Goal: Obtain resource: Download file/media

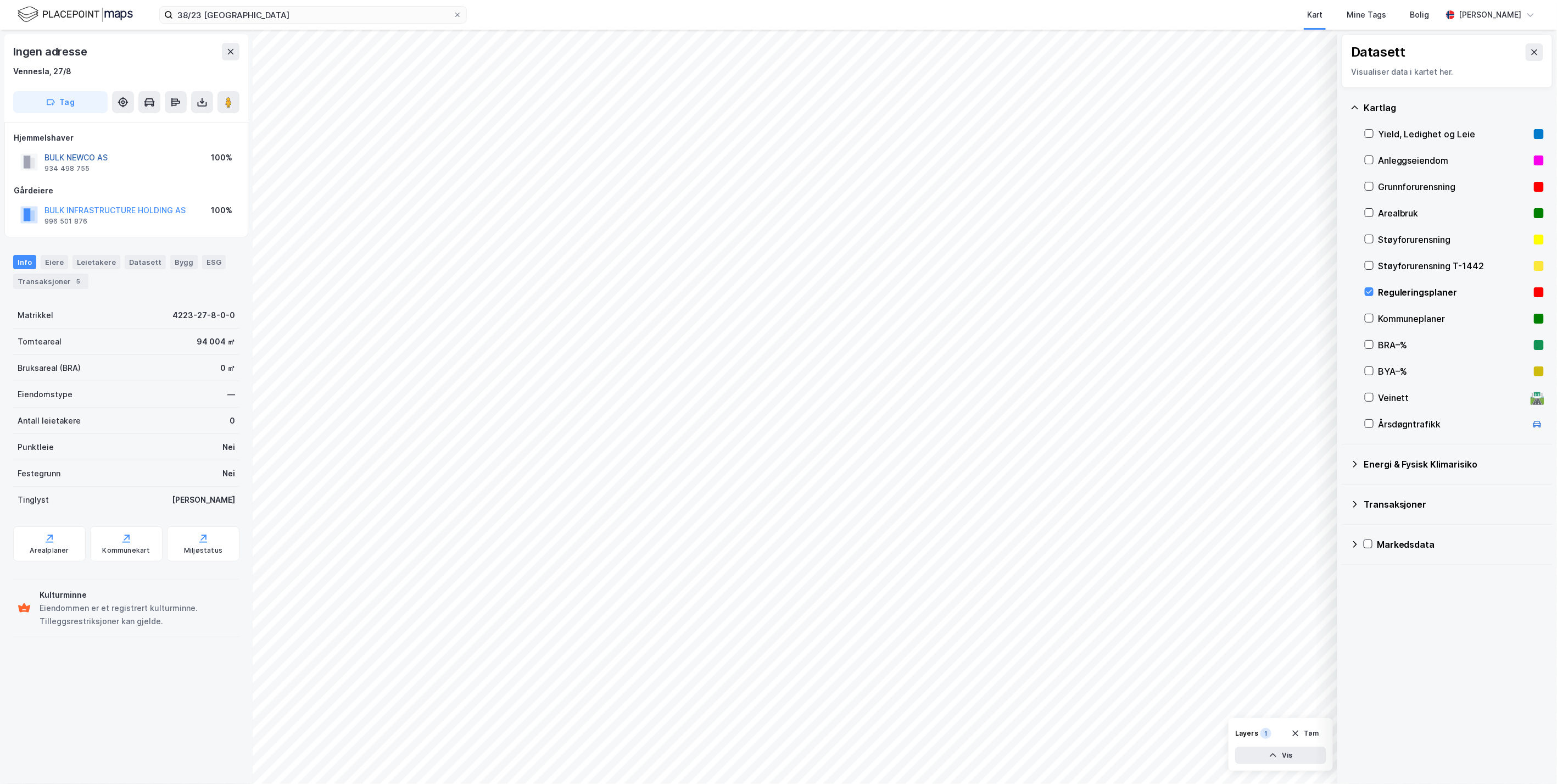
click at [0, 0] on button "BULK NEWCO AS" at bounding box center [0, 0] width 0 height 0
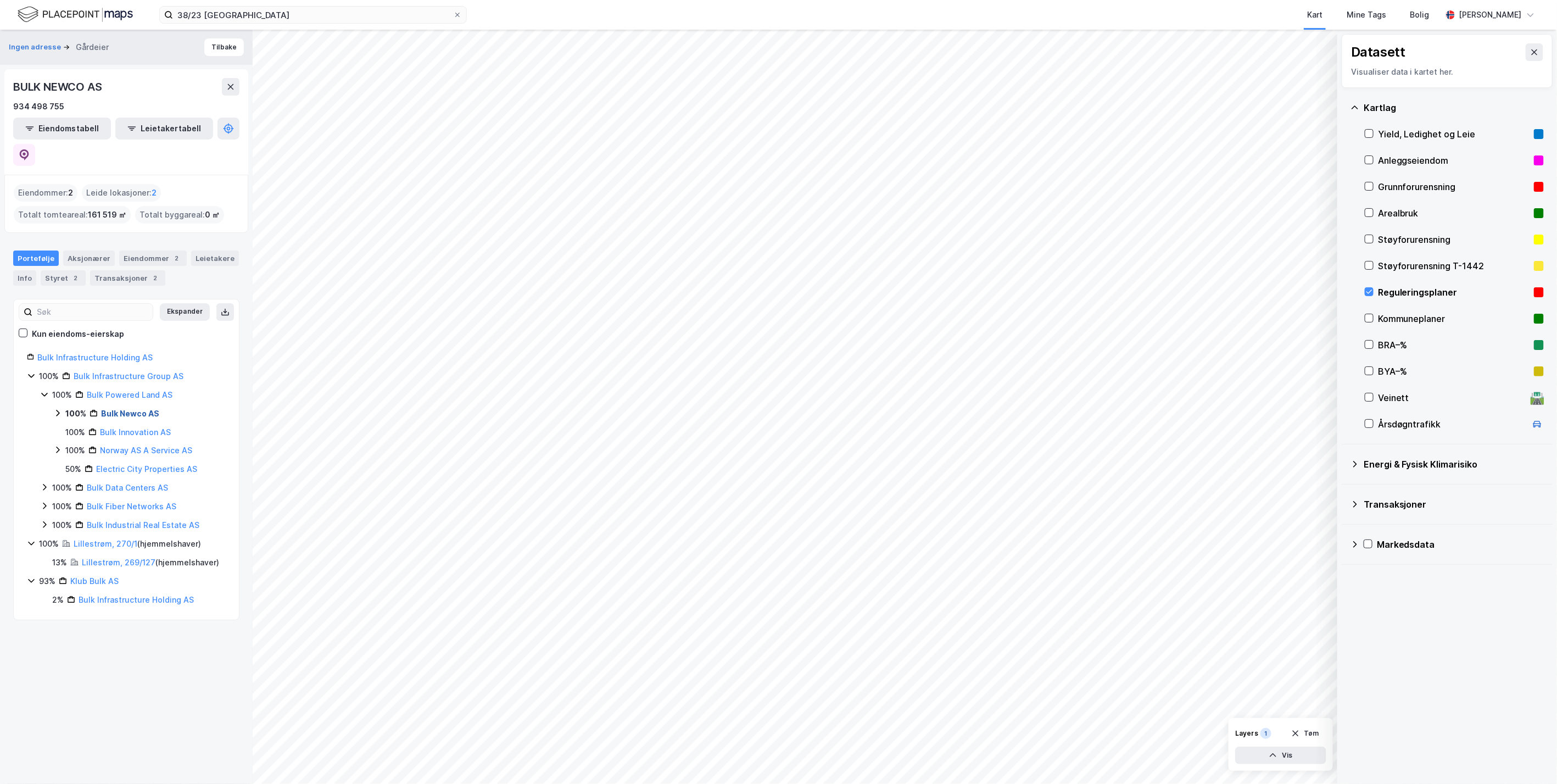
click at [131, 409] on link "Bulk Newco AS" at bounding box center [130, 414] width 58 height 10
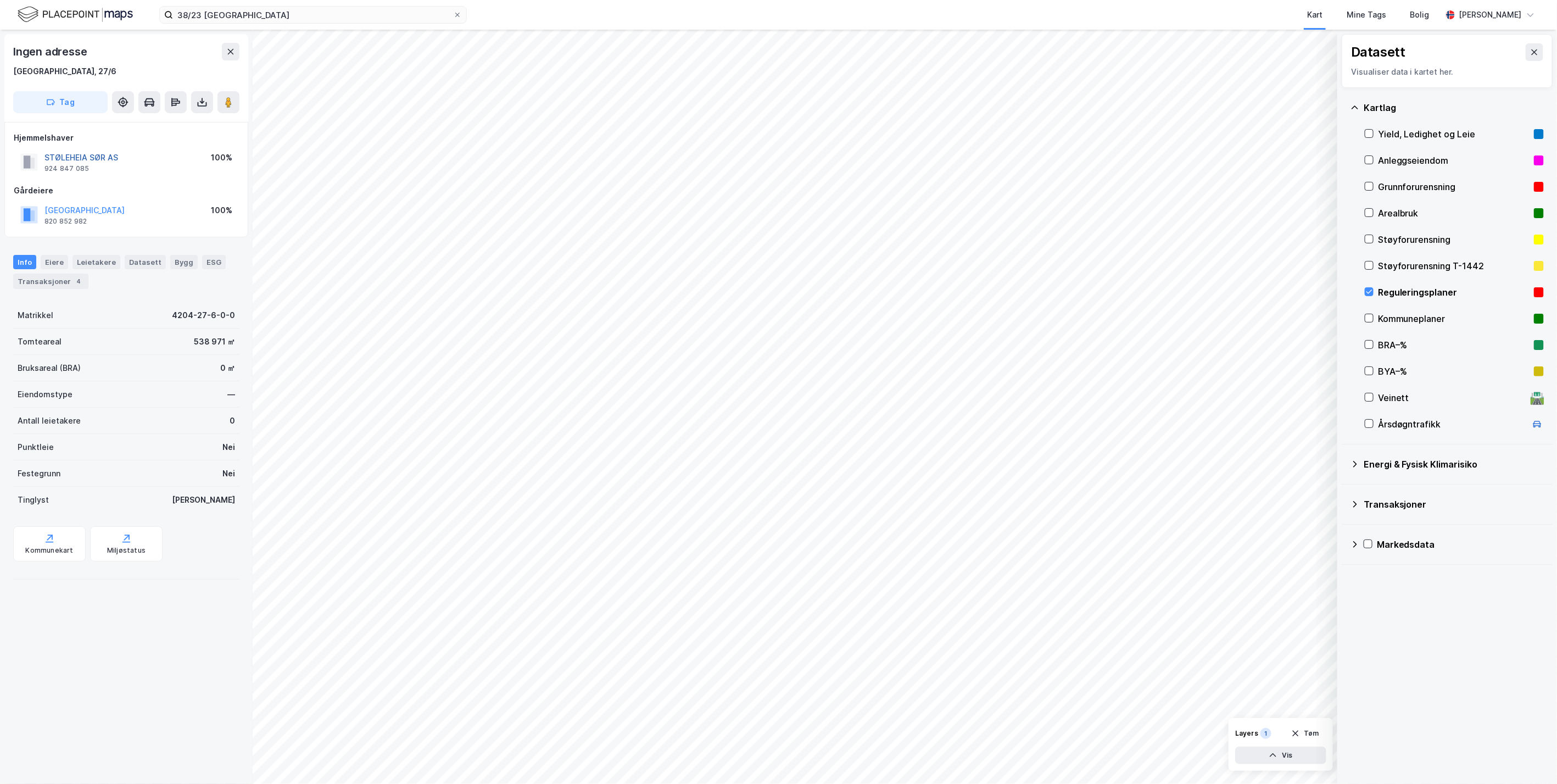
click at [0, 0] on button "STØLEHEIA SØR AS" at bounding box center [0, 0] width 0 height 0
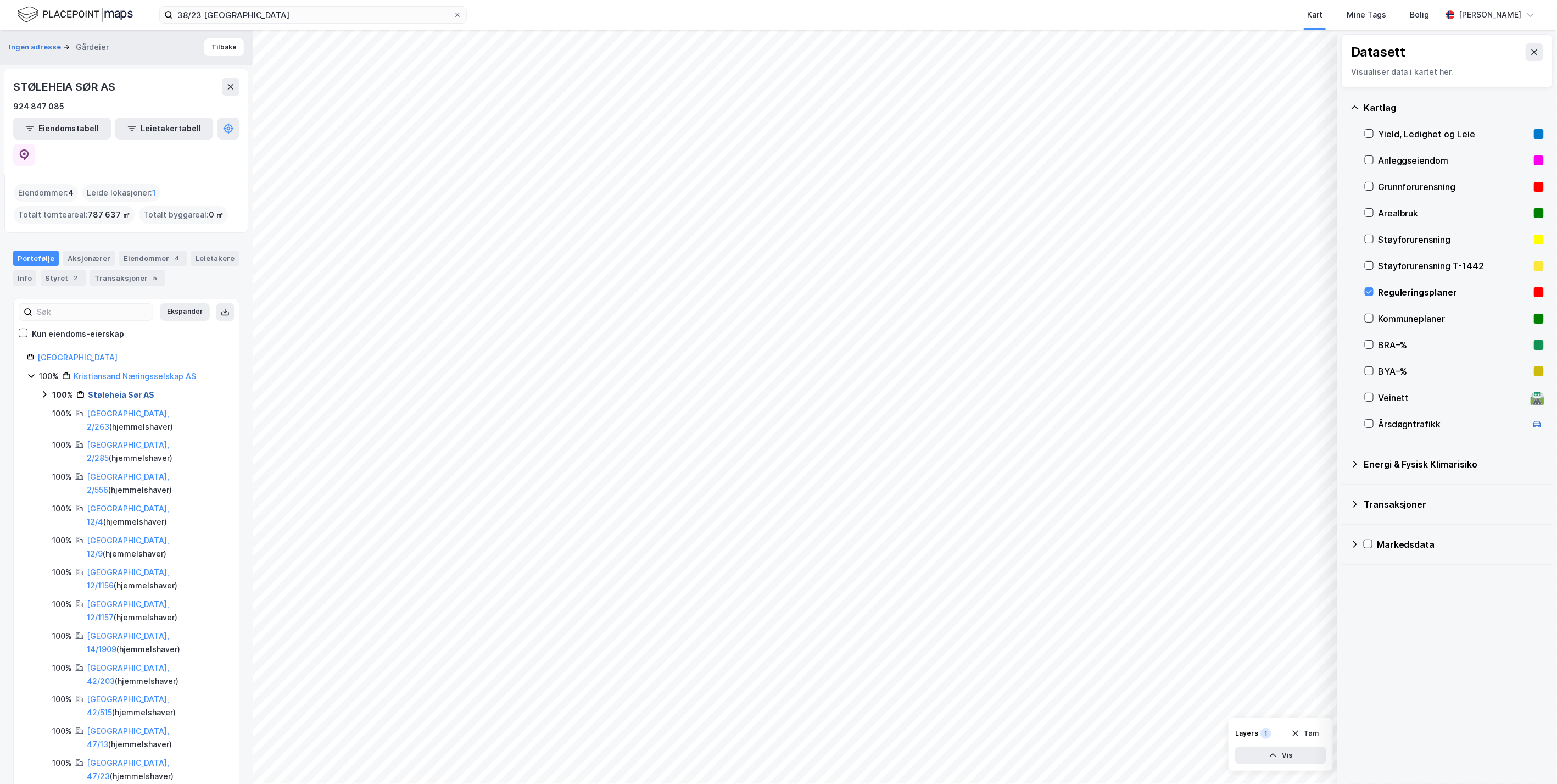
click at [120, 390] on link "Støleheia Sør AS" at bounding box center [121, 394] width 67 height 10
click at [116, 390] on link "Støleheia Sør AS" at bounding box center [121, 394] width 67 height 10
click at [149, 390] on link "Støleheia Sør AS" at bounding box center [121, 394] width 67 height 10
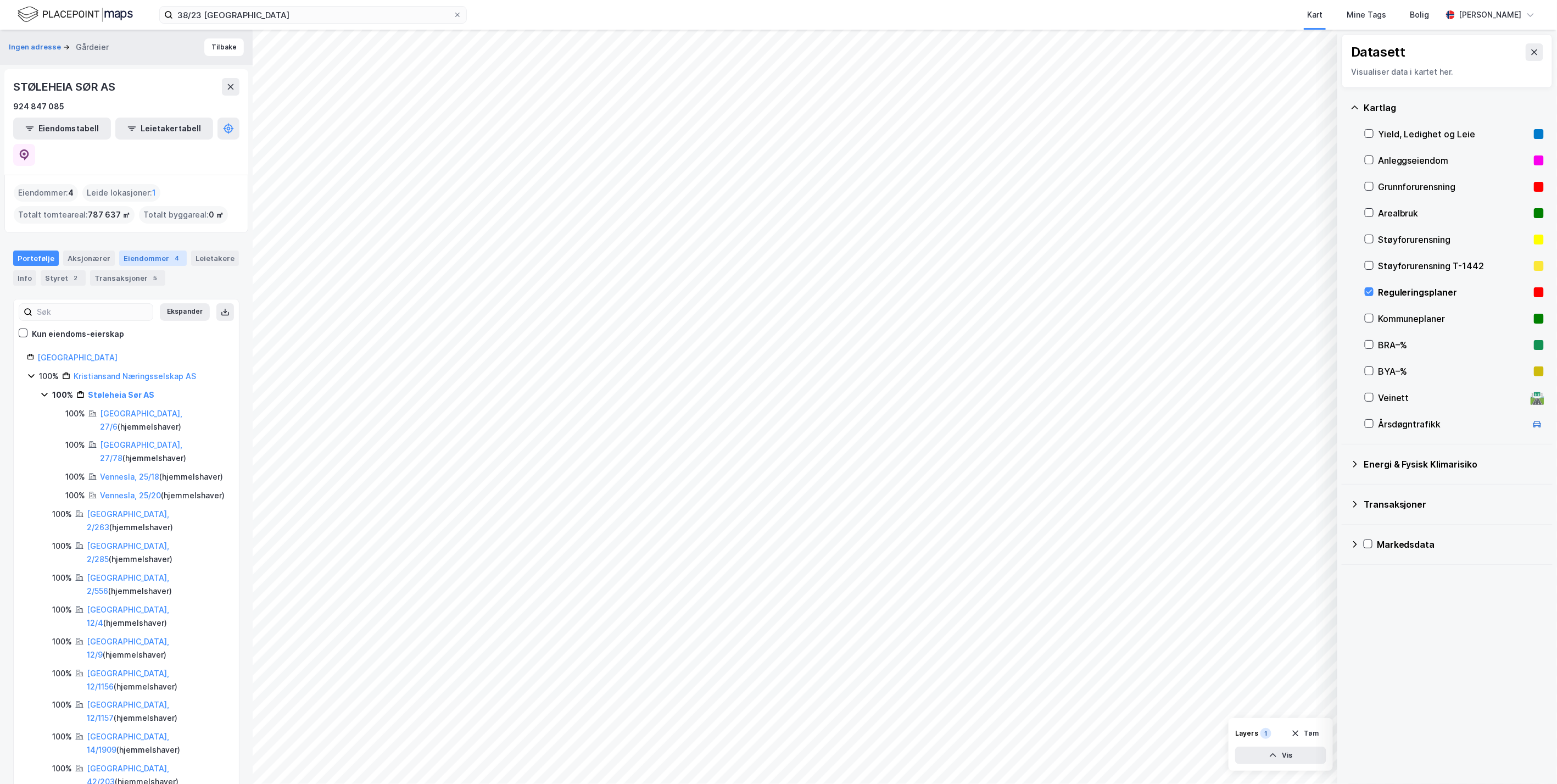
click at [153, 251] on div "Eiendommer 4" at bounding box center [153, 258] width 67 height 15
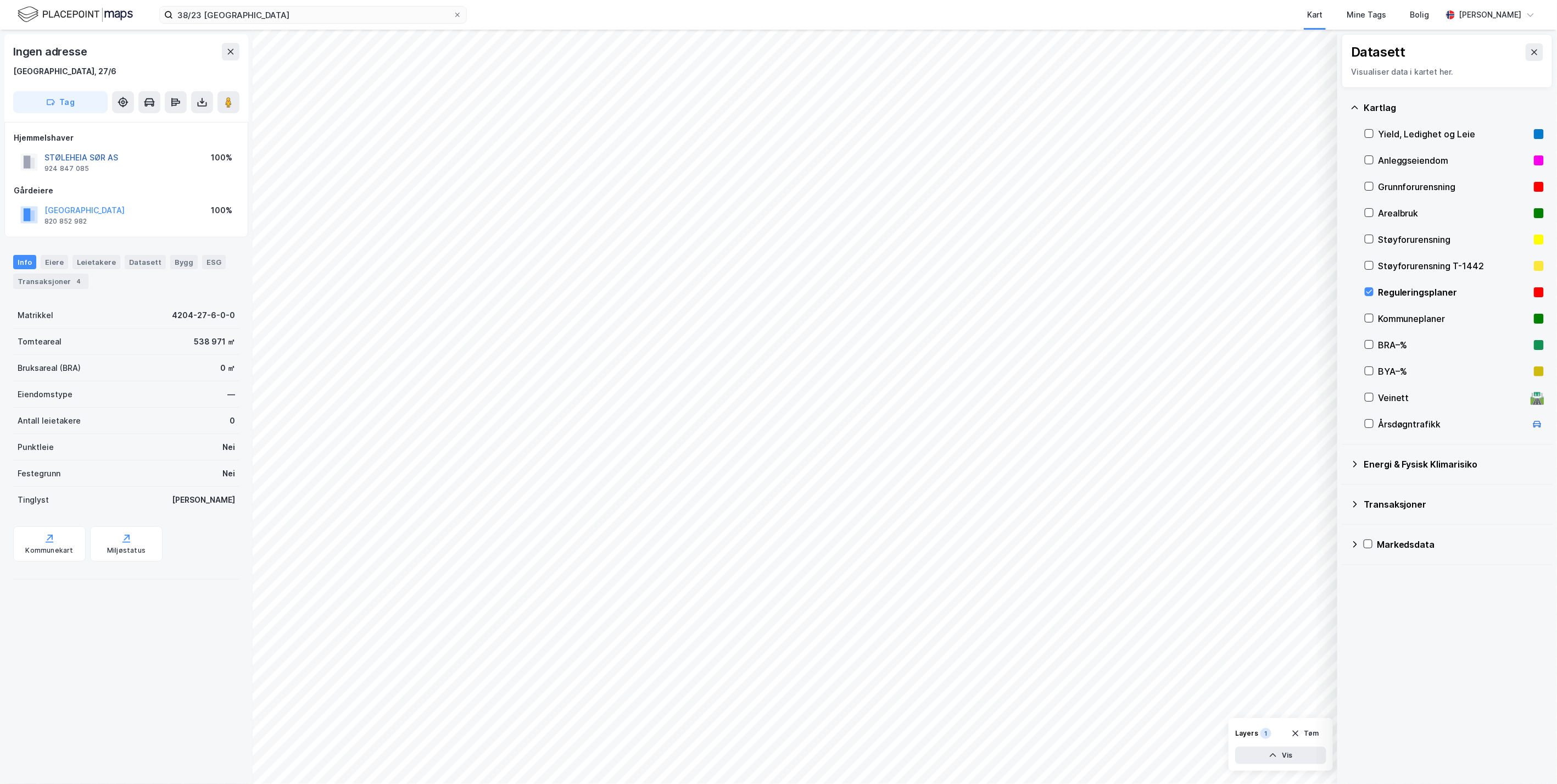
click at [0, 0] on button "STØLEHEIA SØR AS" at bounding box center [0, 0] width 0 height 0
click at [124, 101] on icon at bounding box center [123, 102] width 4 height 4
click at [198, 100] on icon at bounding box center [202, 102] width 11 height 11
click at [179, 120] on div "Last ned grunnbok" at bounding box center [147, 124] width 63 height 9
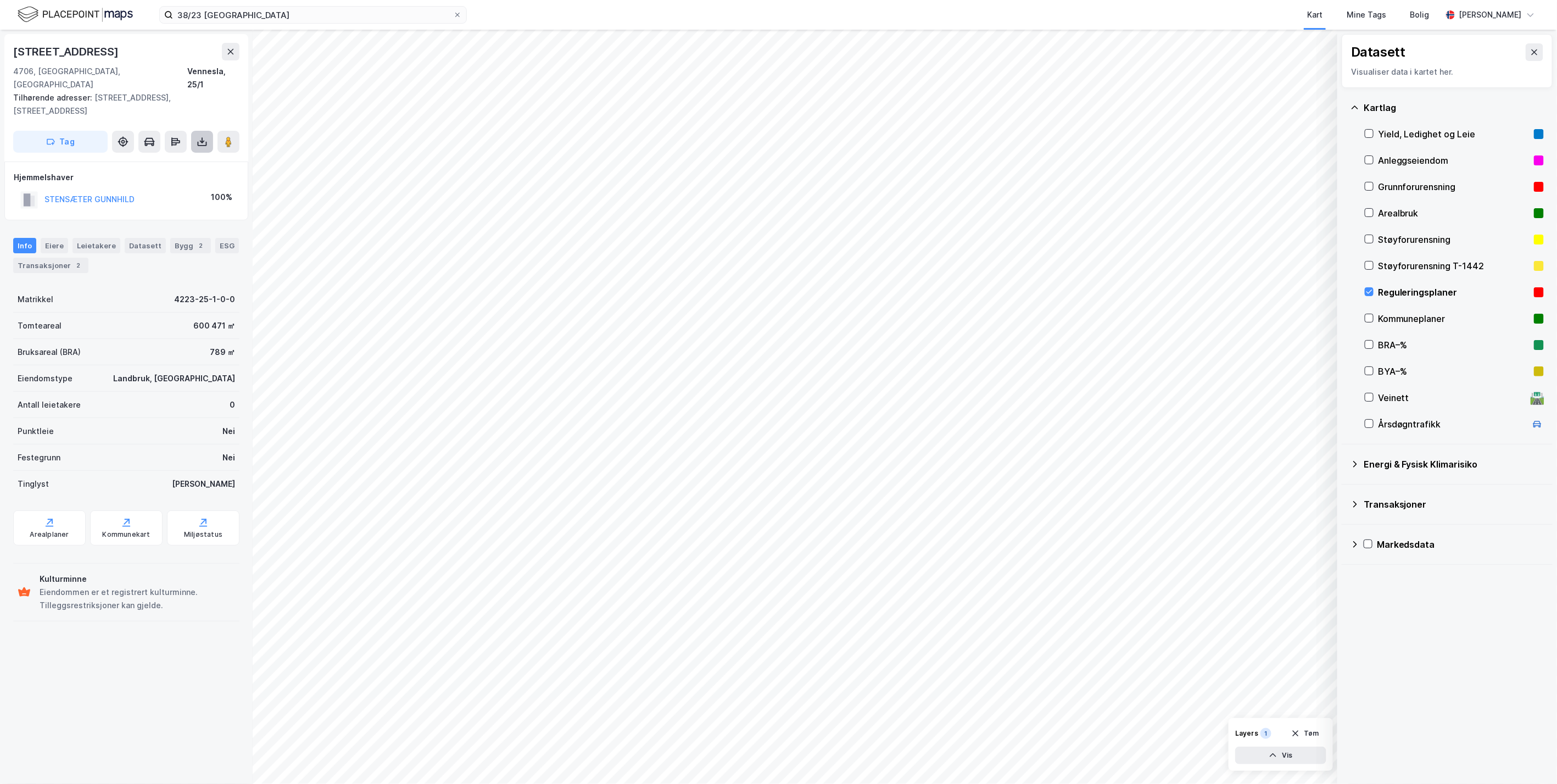
click at [206, 141] on icon at bounding box center [202, 143] width 10 height 4
click at [152, 155] on div "Last ned grunnbok" at bounding box center [155, 164] width 117 height 18
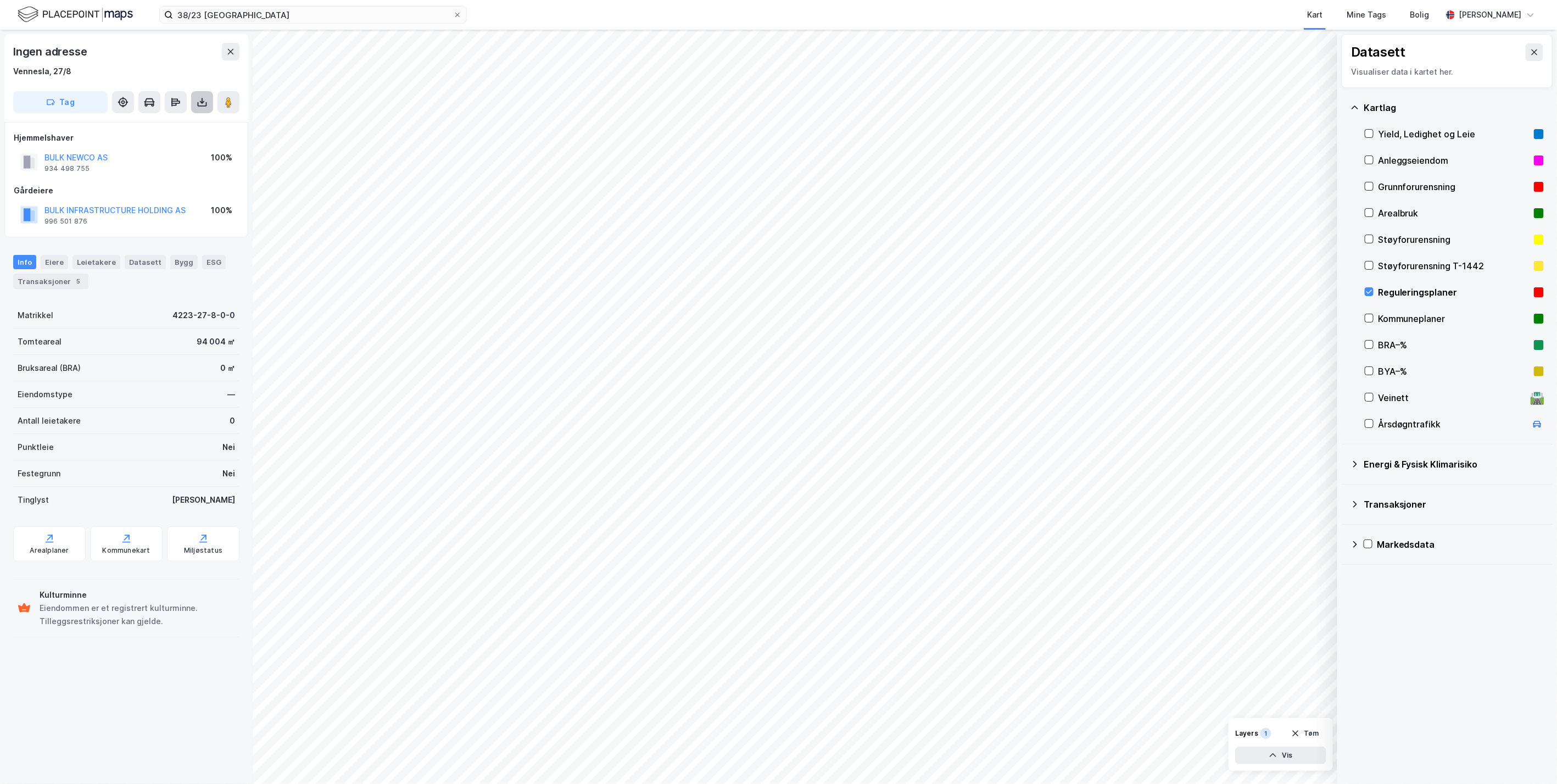
click at [202, 104] on icon at bounding box center [202, 102] width 11 height 11
click at [157, 122] on div "Last ned grunnbok" at bounding box center [147, 124] width 63 height 9
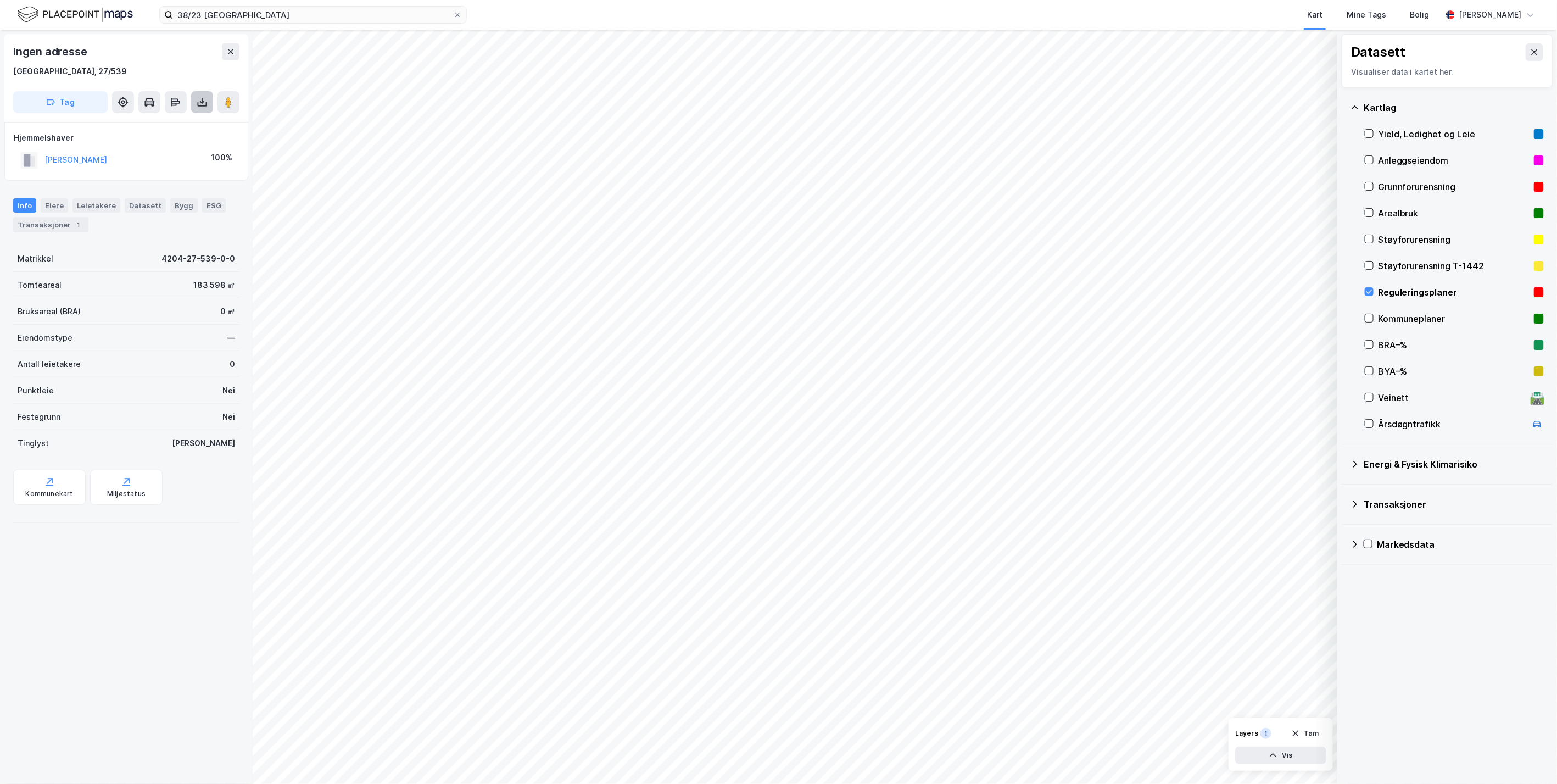
click at [204, 100] on icon at bounding box center [202, 102] width 11 height 11
click at [198, 105] on icon at bounding box center [202, 104] width 10 height 4
click at [160, 128] on div "Last ned grunnbok" at bounding box center [147, 124] width 63 height 9
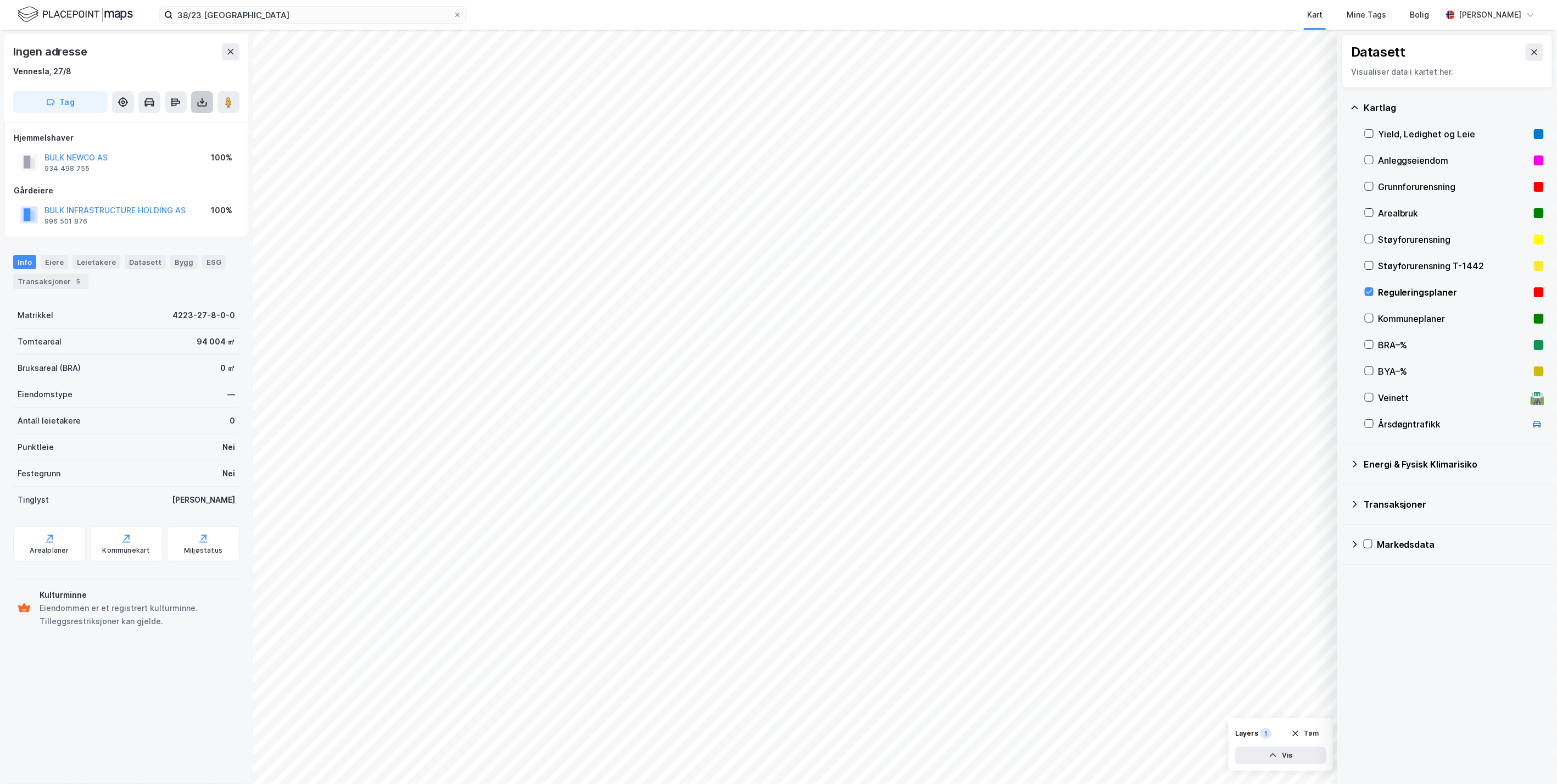
click at [201, 98] on icon at bounding box center [202, 102] width 11 height 11
